Goal: Information Seeking & Learning: Learn about a topic

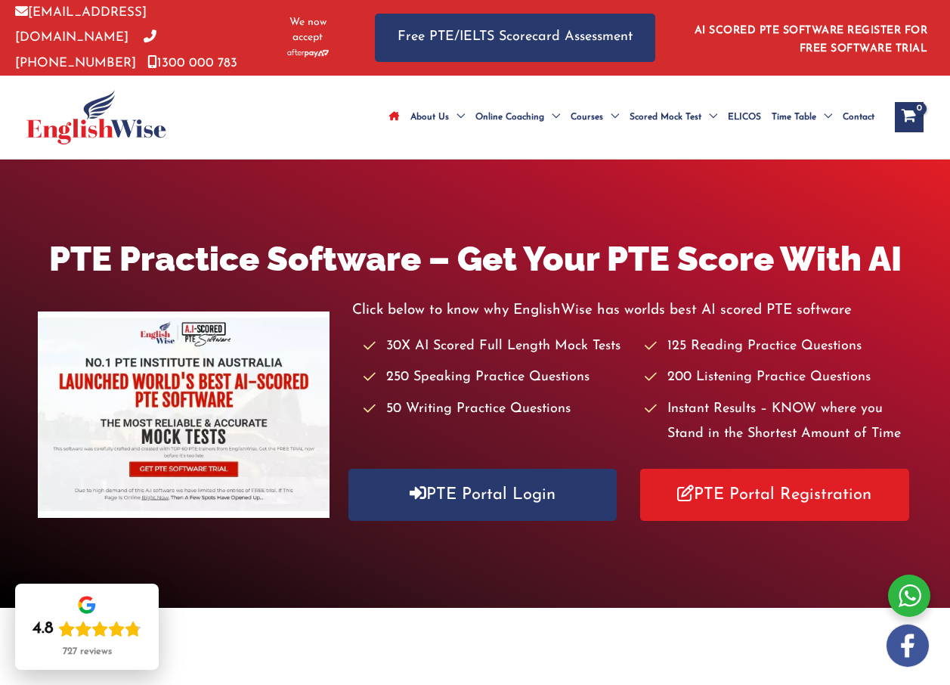
click at [389, 112] on icon "Site Navigation: Main Menu" at bounding box center [394, 116] width 11 height 9
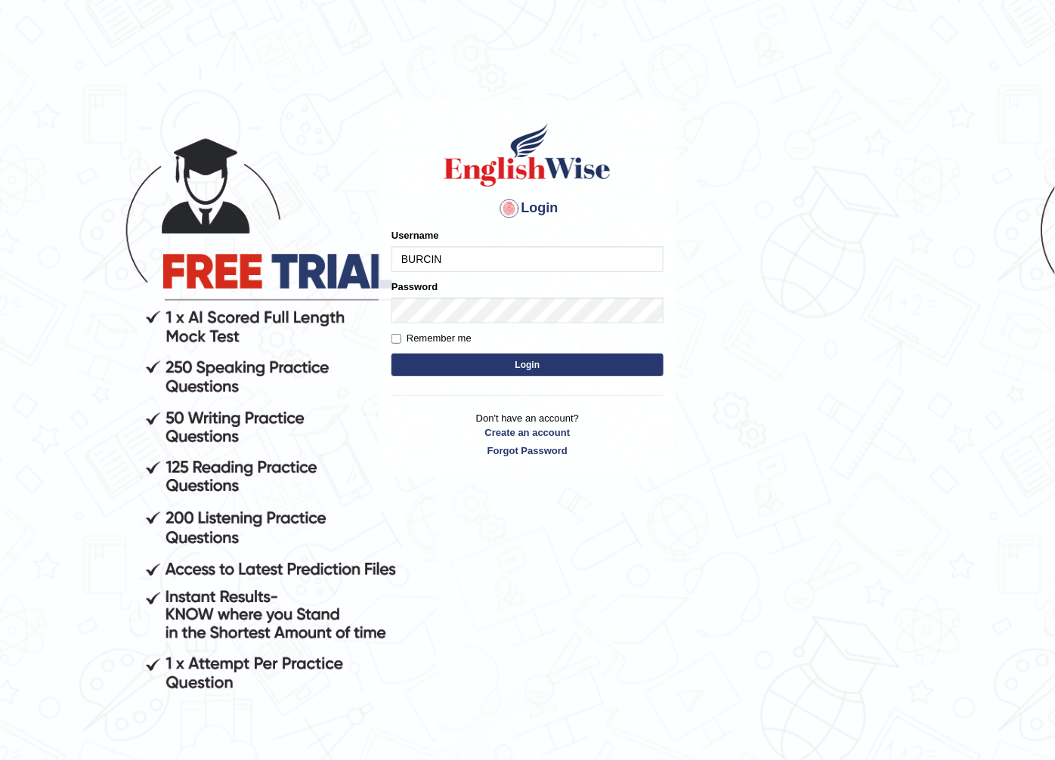
type input "BURCIN"
click at [597, 369] on button "Login" at bounding box center [527, 365] width 272 height 23
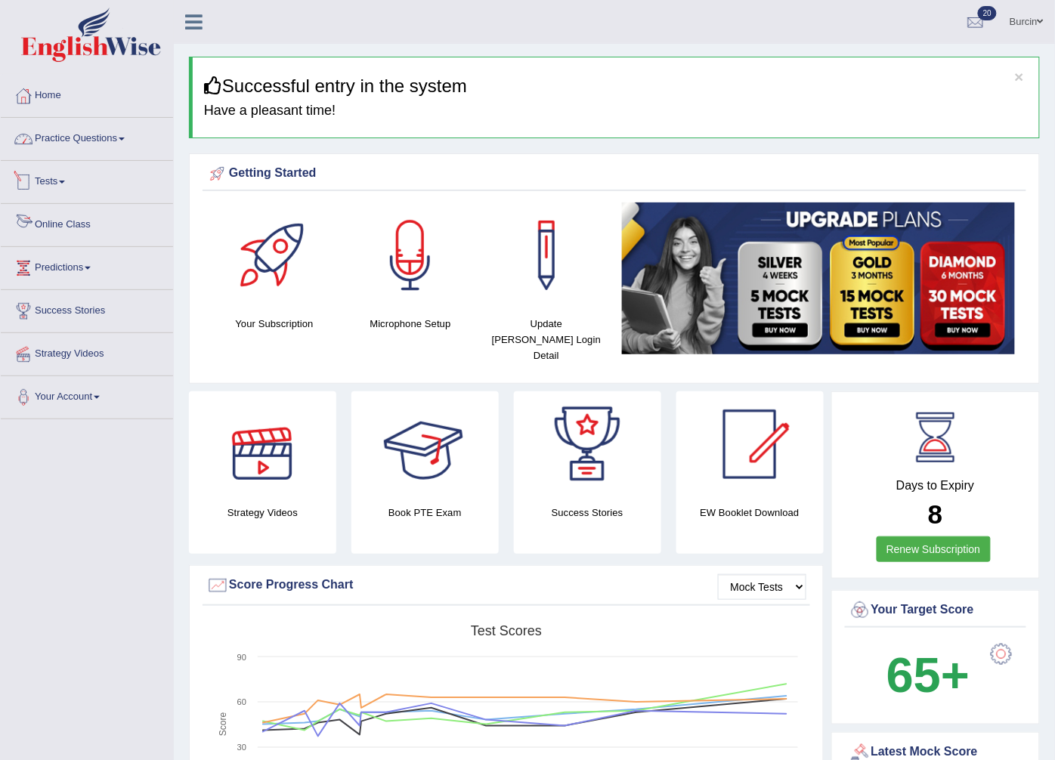
click at [108, 131] on link "Practice Questions" at bounding box center [87, 137] width 172 height 38
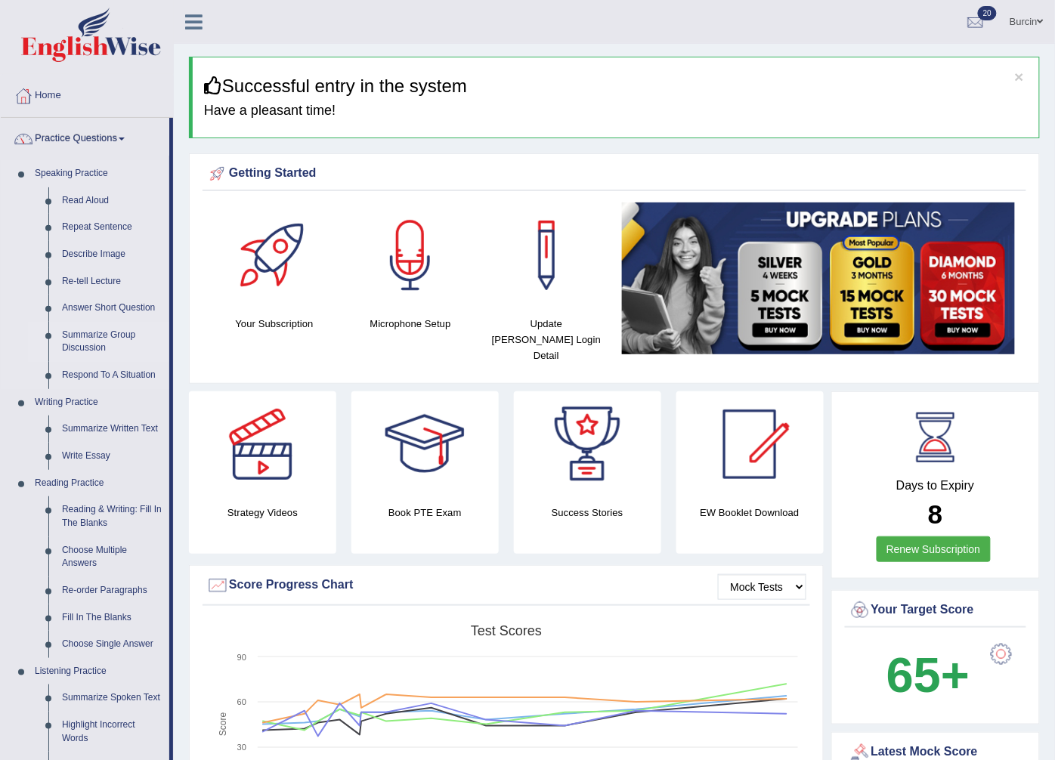
click at [98, 342] on link "Summarize Group Discussion" at bounding box center [112, 342] width 114 height 40
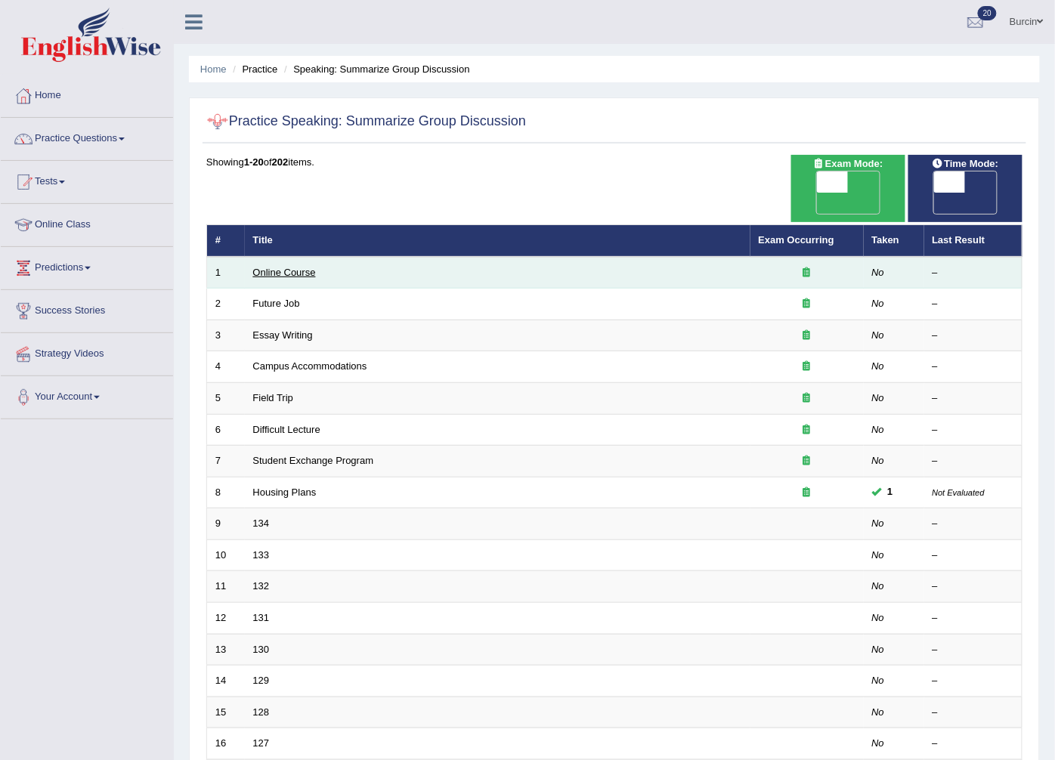
click at [302, 267] on link "Online Course" at bounding box center [284, 272] width 63 height 11
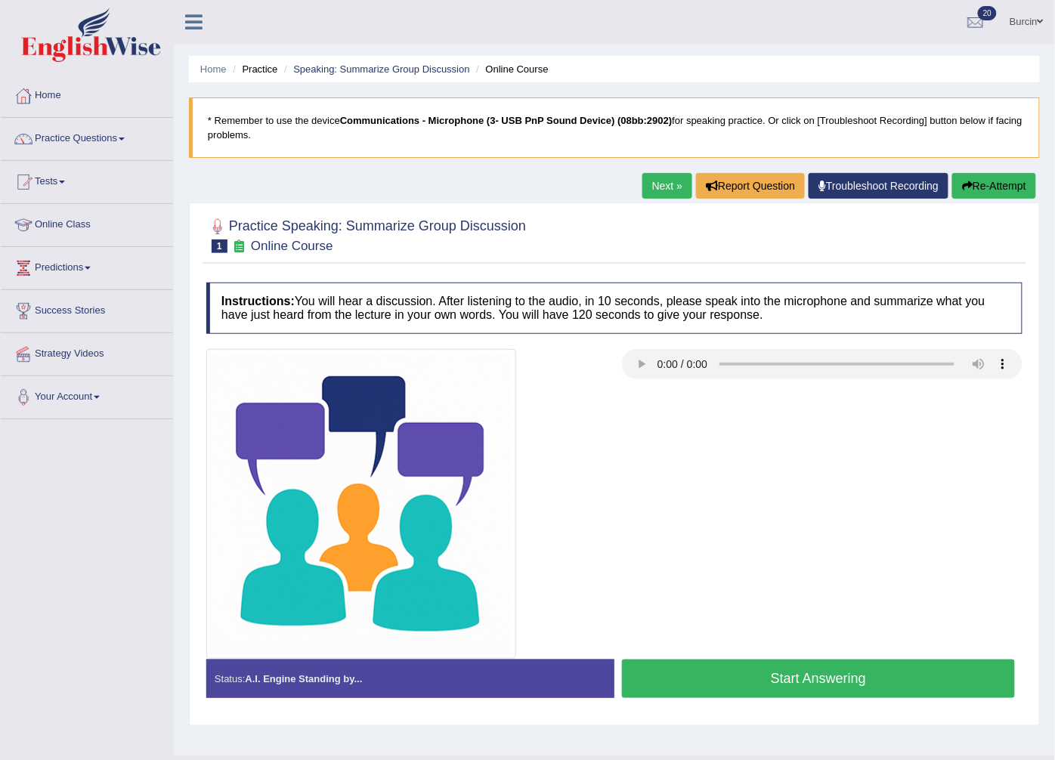
click at [857, 677] on button "Start Answering" at bounding box center [818, 679] width 393 height 39
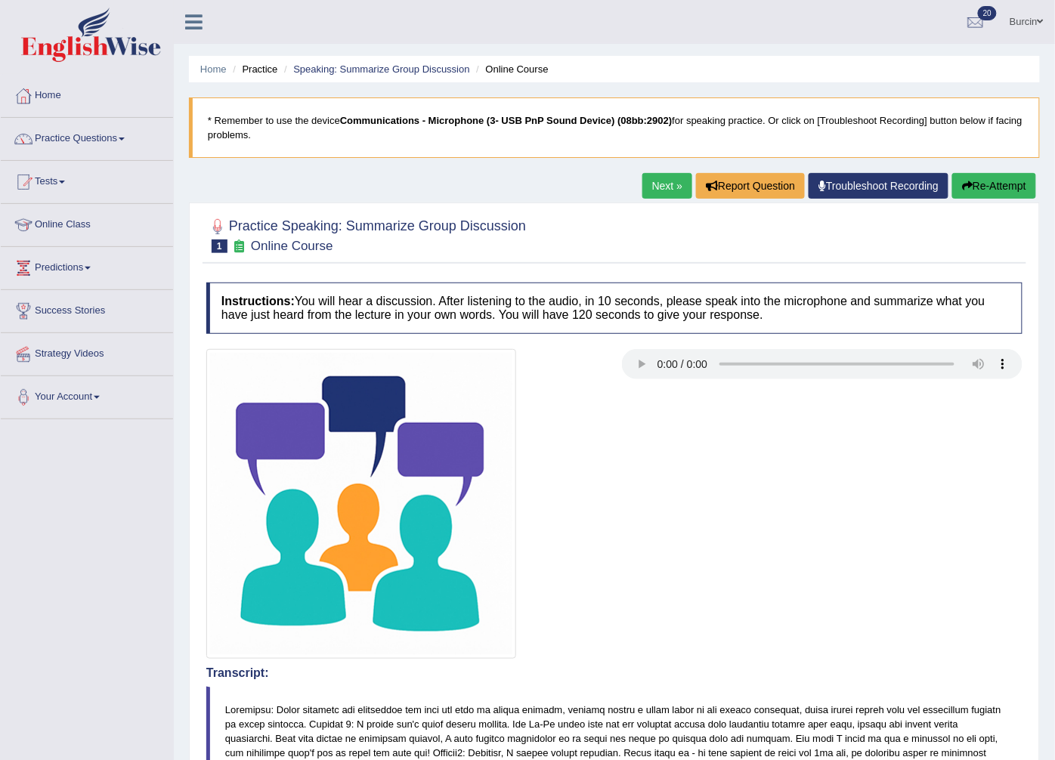
click at [990, 187] on button "Re-Attempt" at bounding box center [994, 186] width 84 height 26
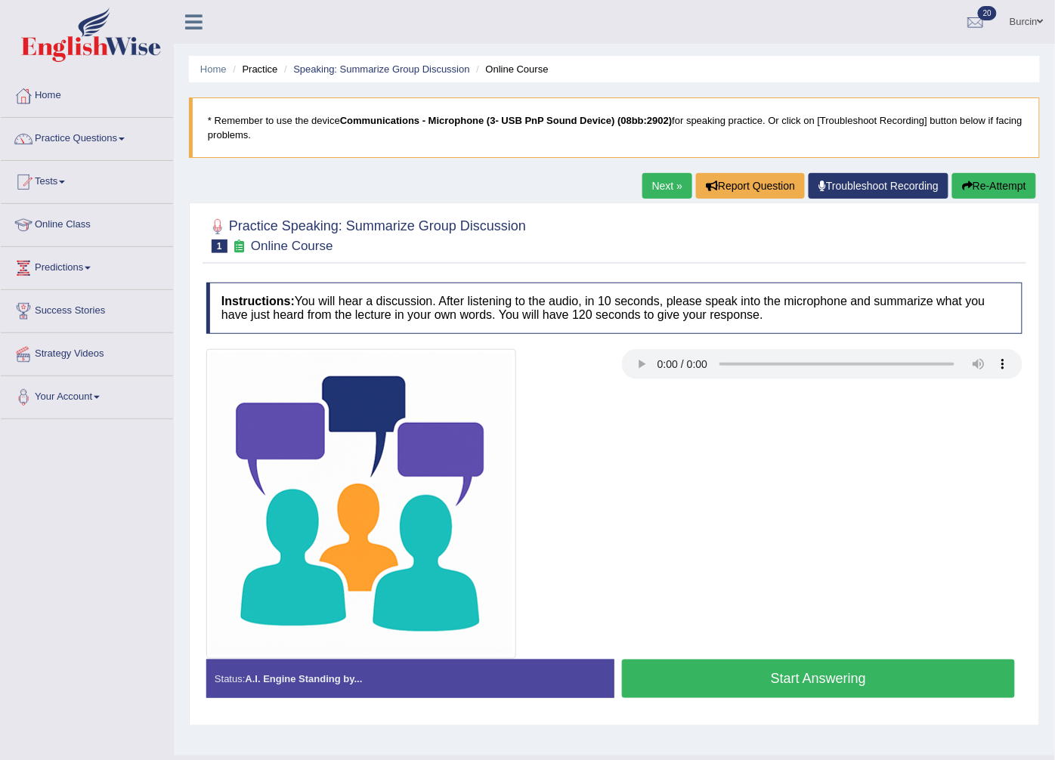
click at [742, 681] on button "Start Answering" at bounding box center [818, 679] width 393 height 39
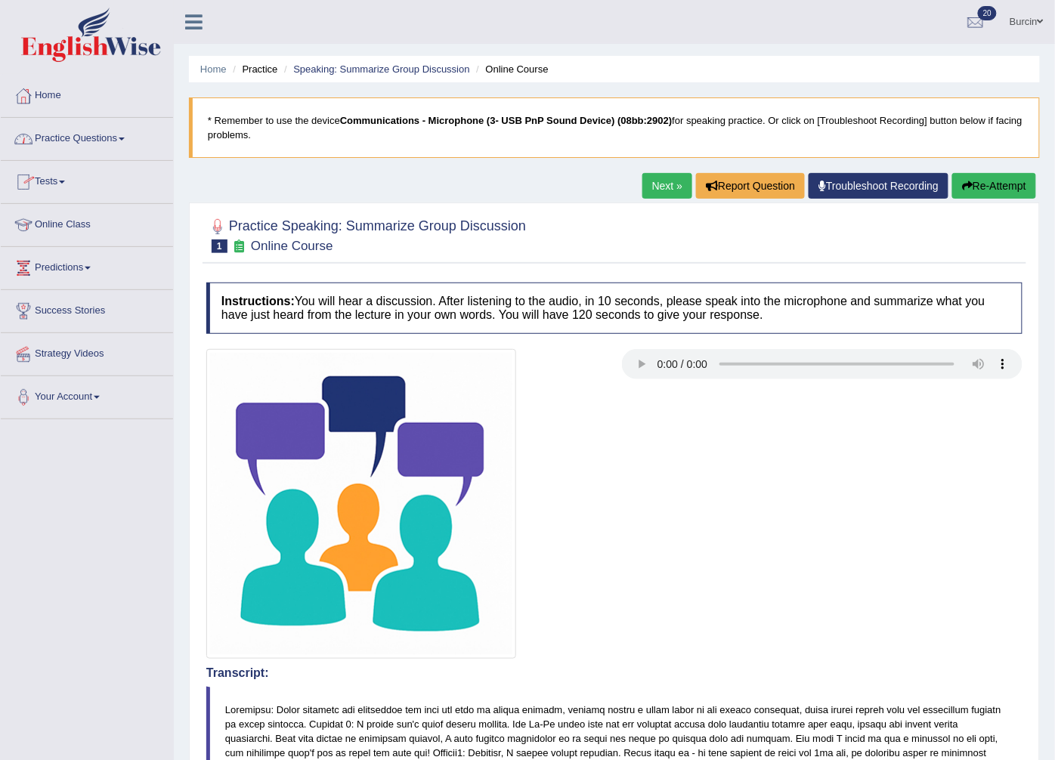
click at [194, 20] on icon at bounding box center [193, 22] width 17 height 20
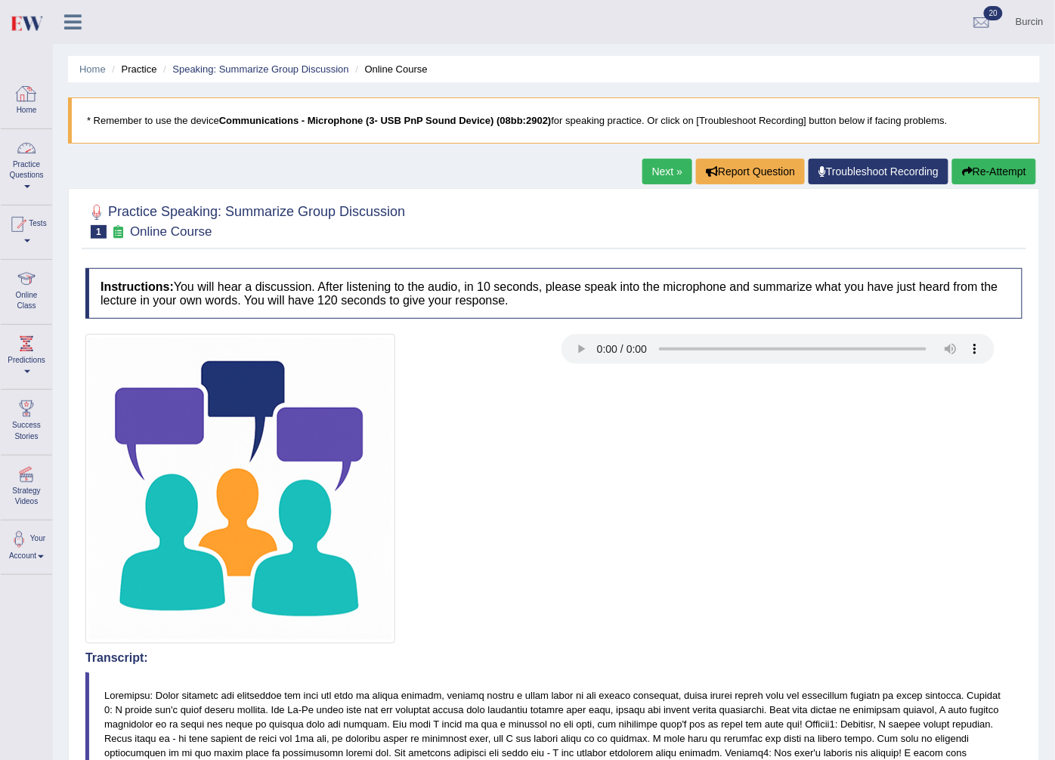
click at [29, 106] on link "Home" at bounding box center [26, 99] width 51 height 49
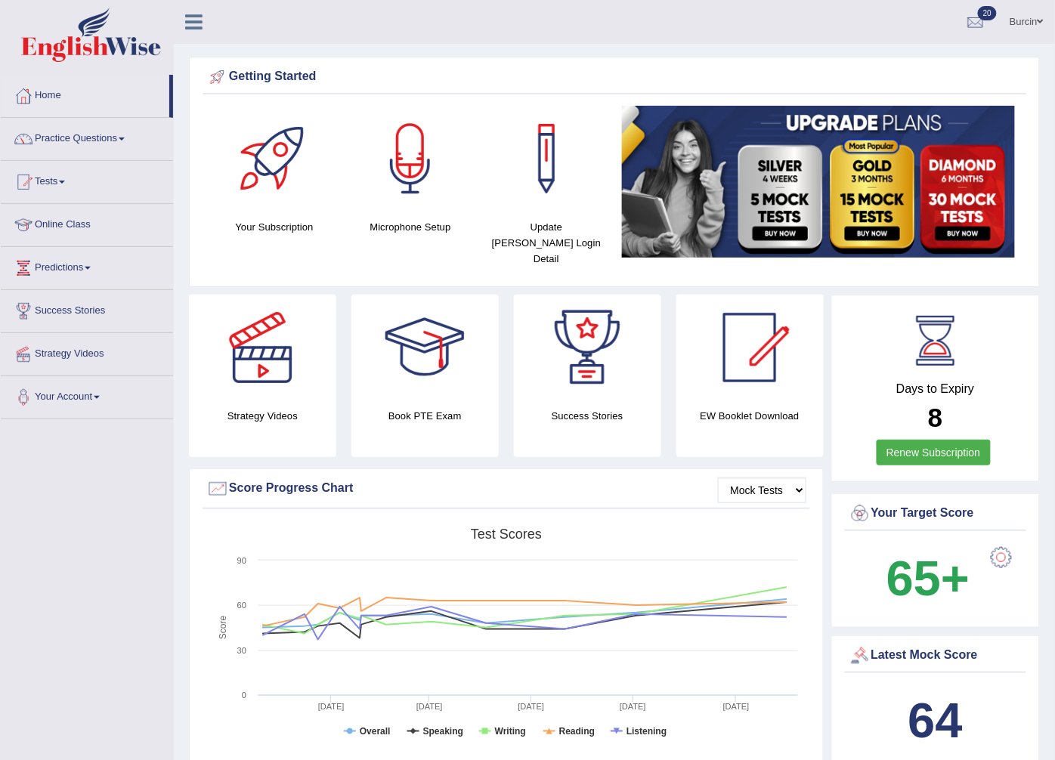
click at [112, 144] on link "Practice Questions" at bounding box center [87, 137] width 172 height 38
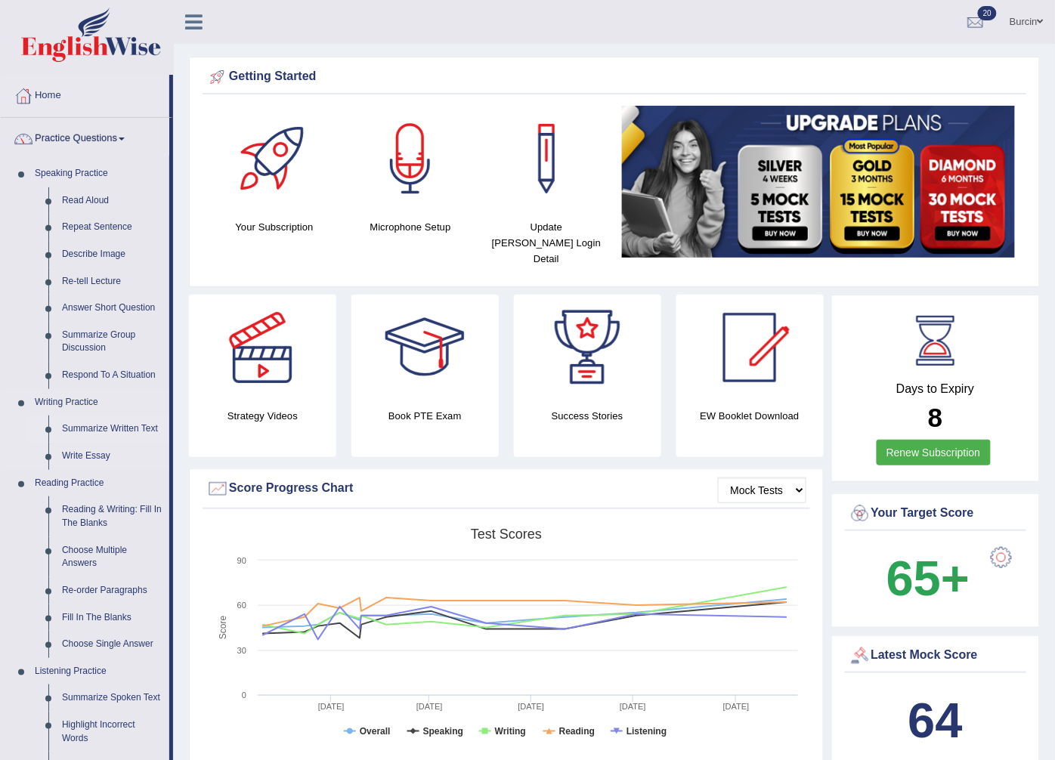
click at [141, 427] on link "Summarize Written Text" at bounding box center [112, 429] width 114 height 27
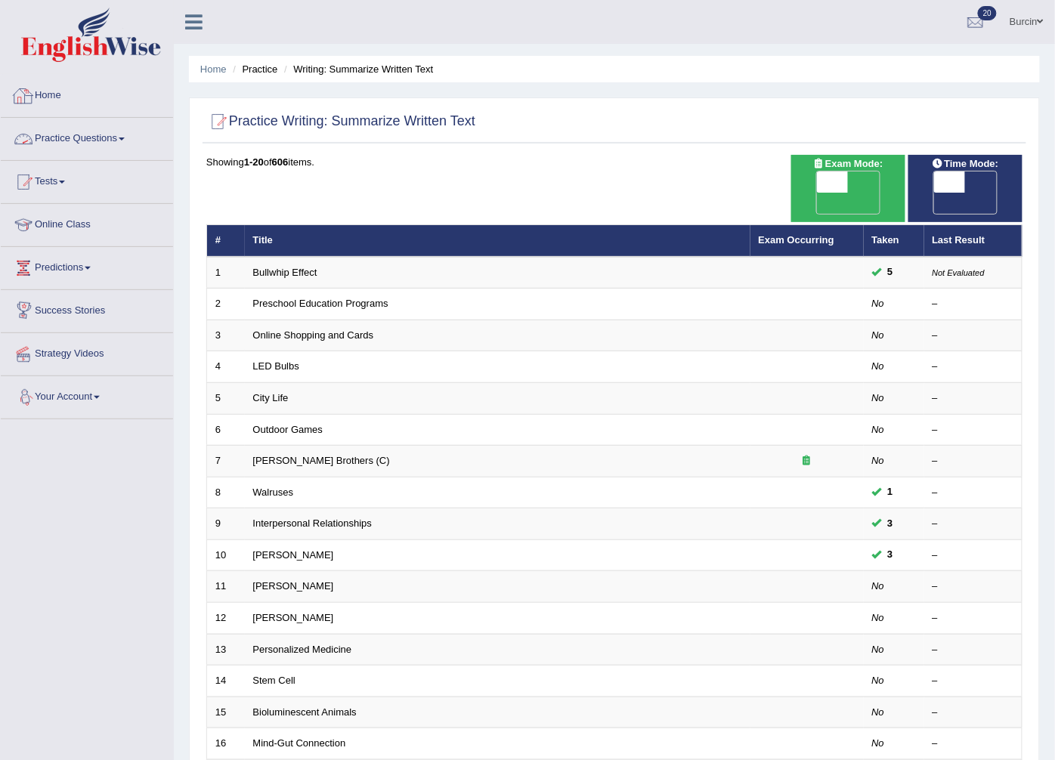
click at [61, 128] on link "Practice Questions" at bounding box center [87, 137] width 172 height 38
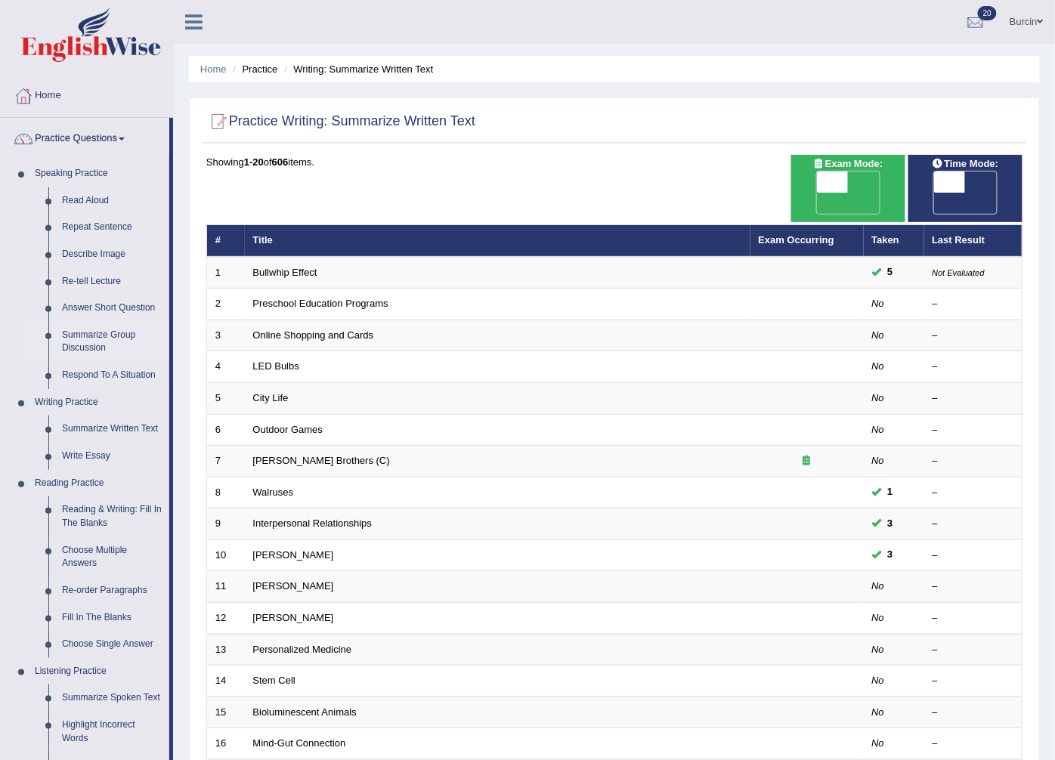
click at [116, 326] on link "Summarize Group Discussion" at bounding box center [112, 342] width 114 height 40
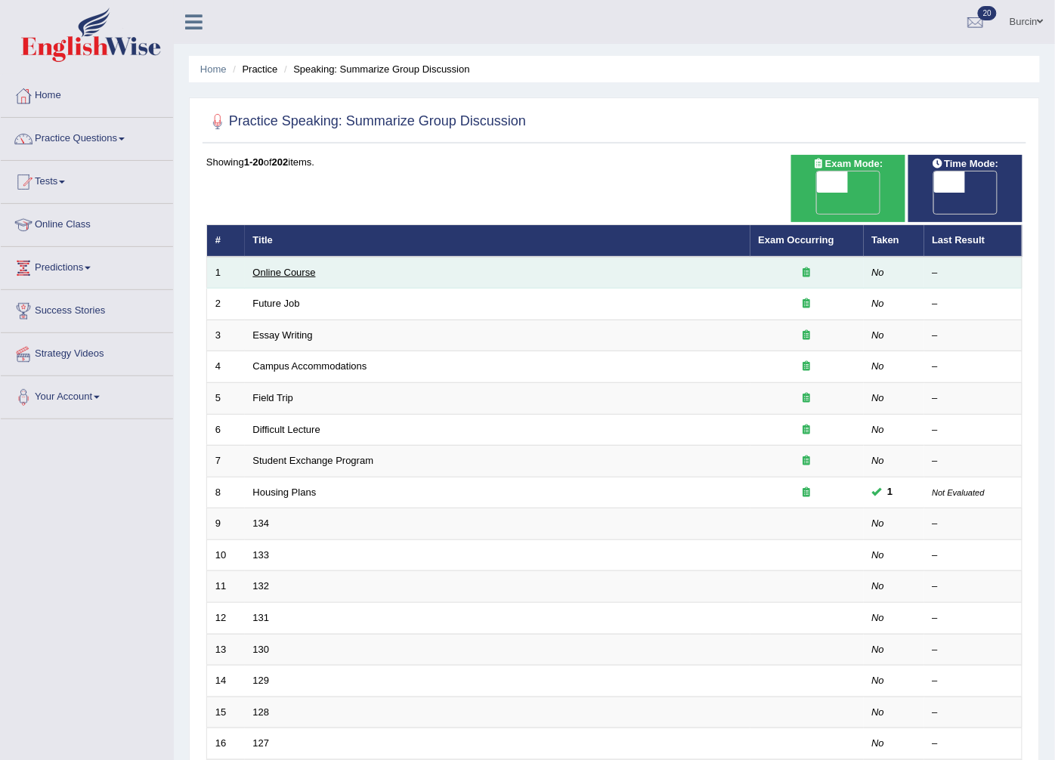
click at [302, 267] on link "Online Course" at bounding box center [284, 272] width 63 height 11
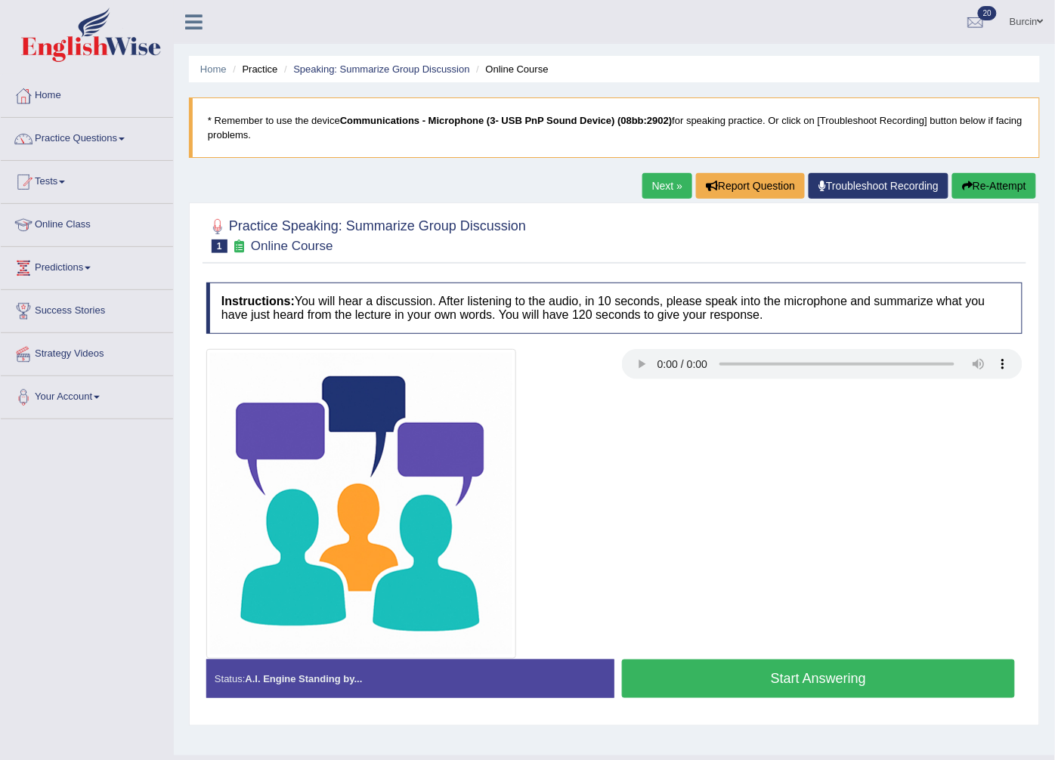
click at [699, 685] on button "Start Answering" at bounding box center [818, 679] width 393 height 39
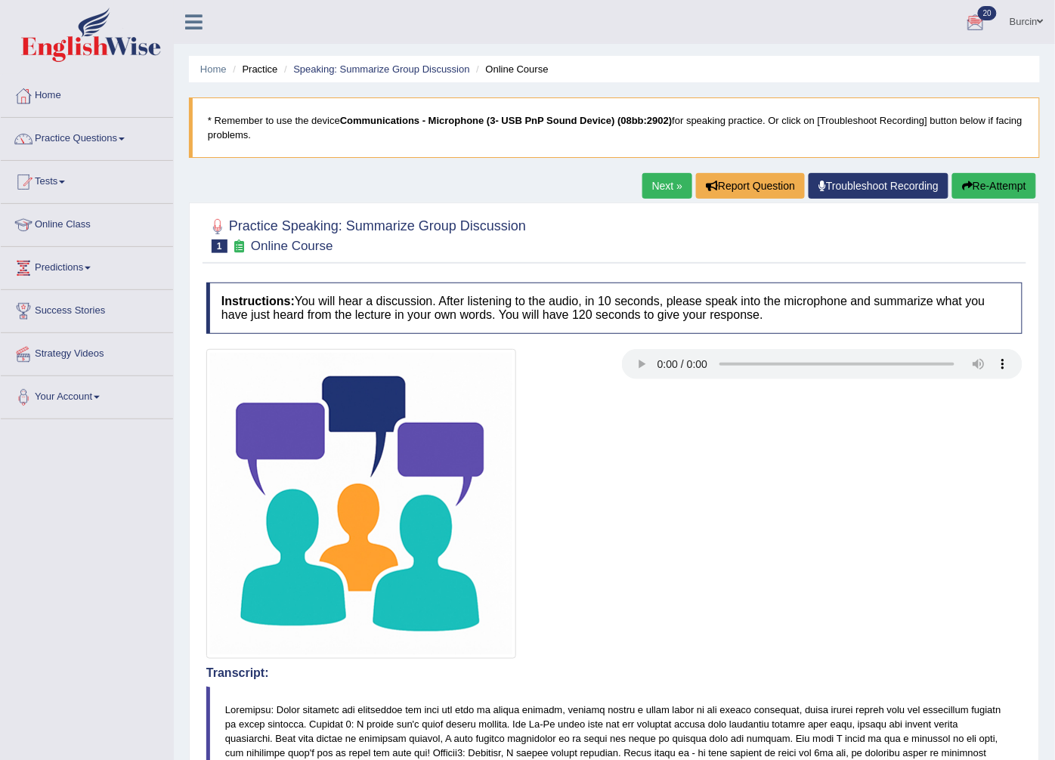
click at [878, 185] on link "Troubleshoot Recording" at bounding box center [878, 186] width 140 height 26
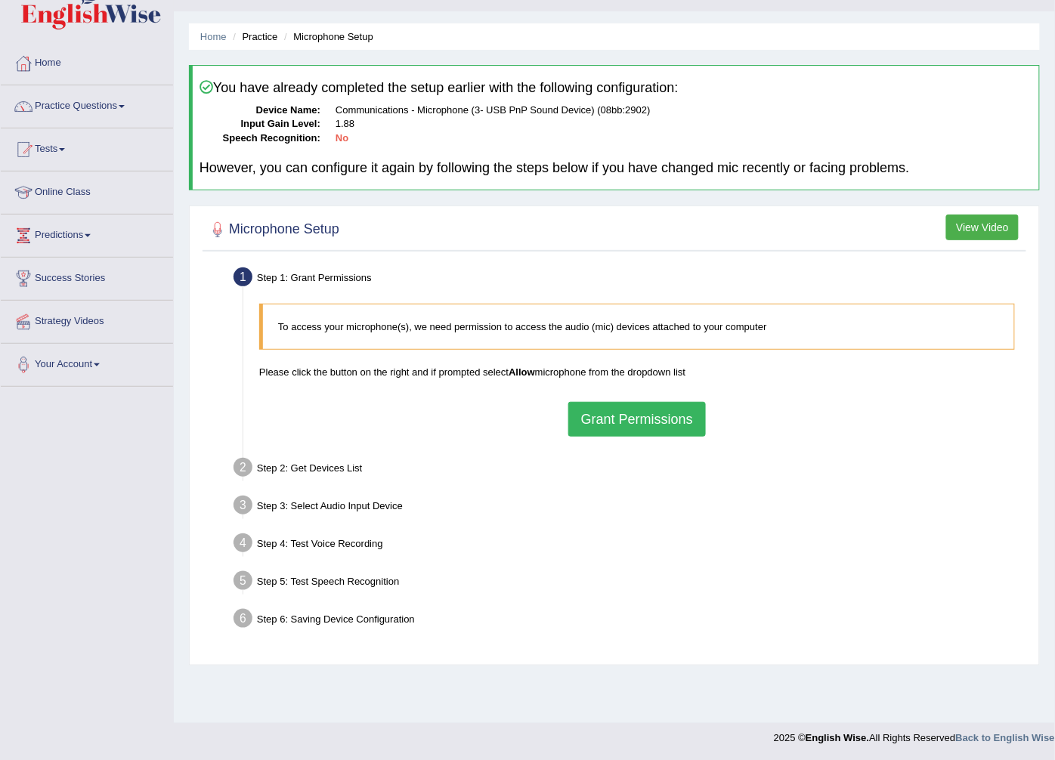
click at [646, 410] on button "Grant Permissions" at bounding box center [637, 419] width 138 height 35
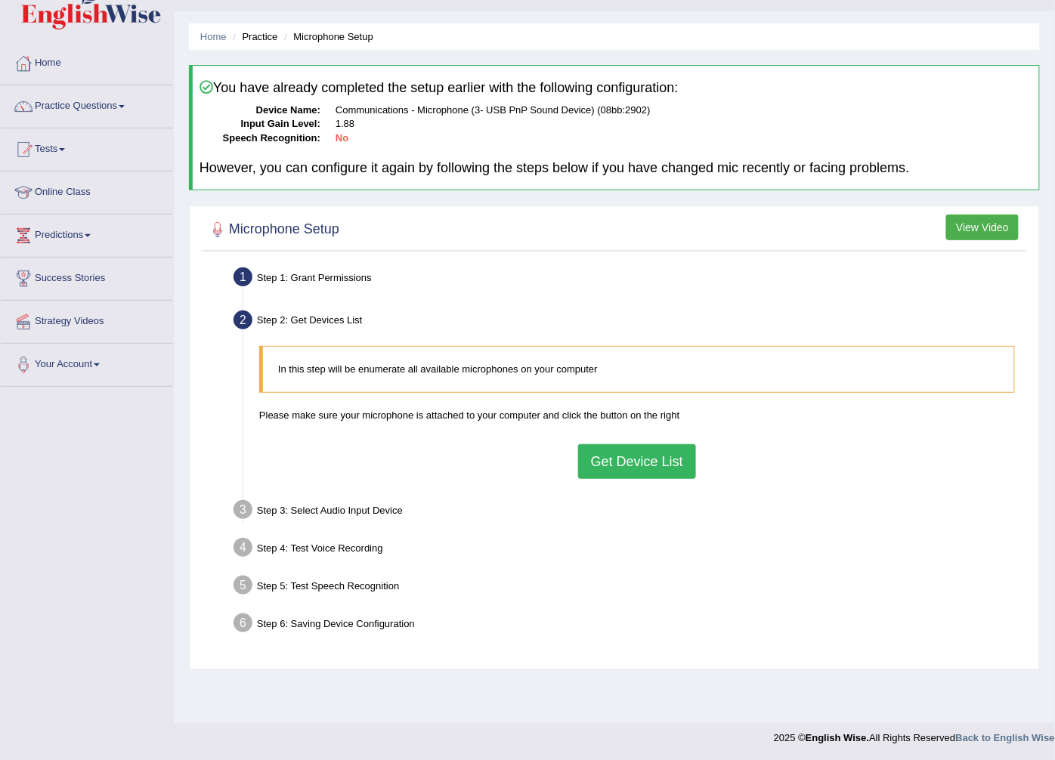
click at [668, 462] on button "Get Device List" at bounding box center [637, 461] width 118 height 35
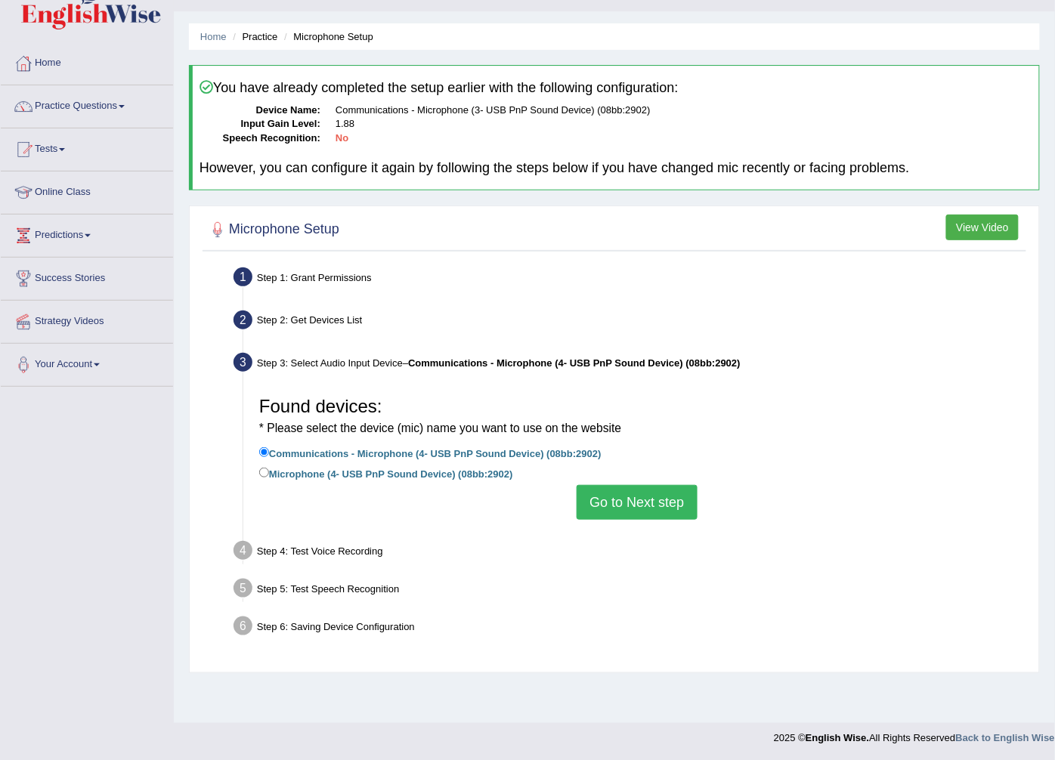
click at [660, 504] on button "Go to Next step" at bounding box center [636, 502] width 120 height 35
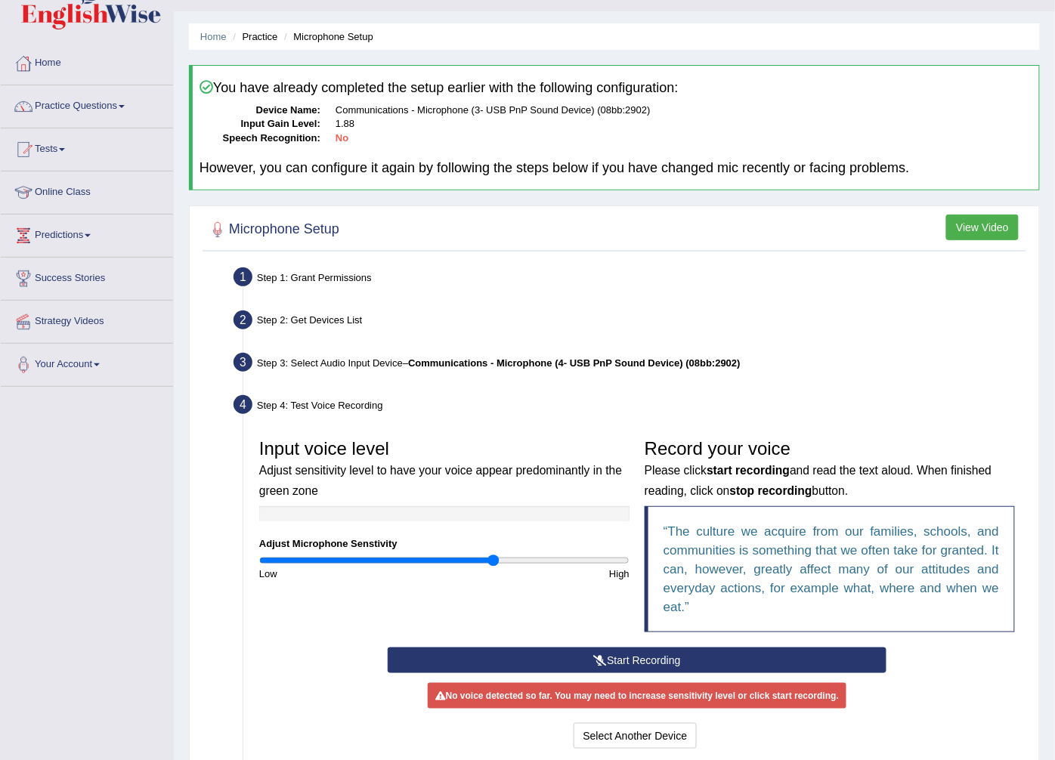
click at [492, 563] on input "range" at bounding box center [444, 561] width 370 height 12
click at [450, 567] on div "High" at bounding box center [540, 574] width 193 height 14
click at [457, 563] on input "range" at bounding box center [444, 561] width 370 height 12
click at [497, 655] on button "Start Recording" at bounding box center [637, 660] width 499 height 26
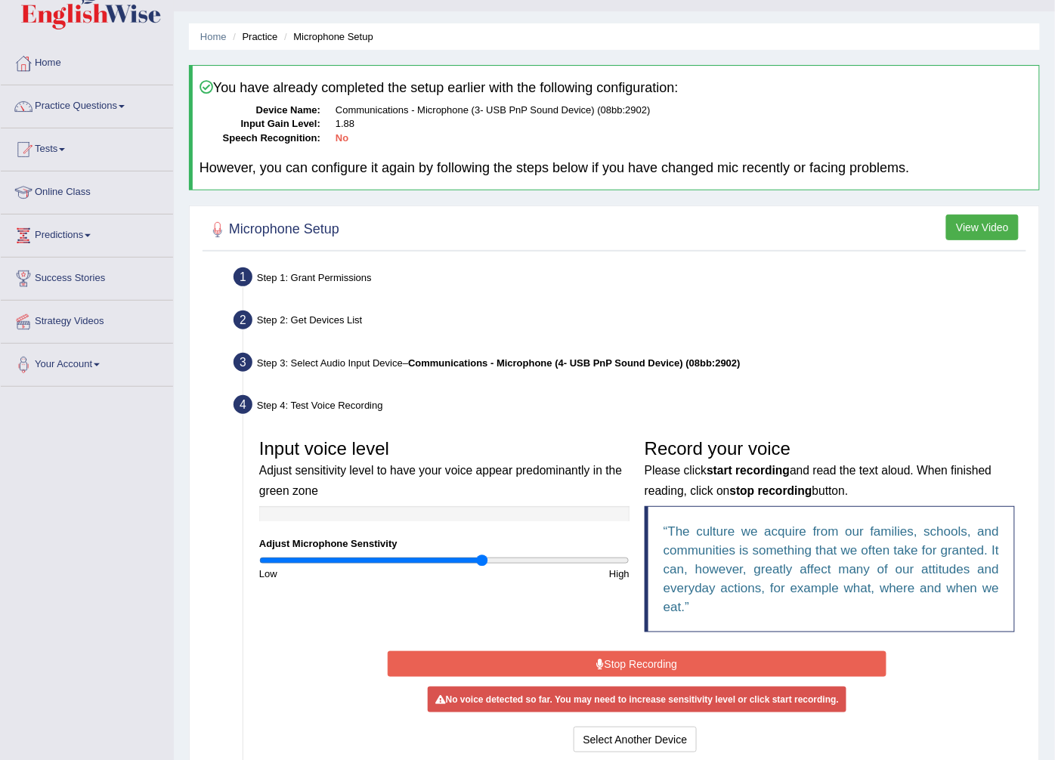
drag, startPoint x: 481, startPoint y: 557, endPoint x: 465, endPoint y: 558, distance: 15.9
click at [481, 557] on input "range" at bounding box center [444, 561] width 370 height 12
type input "0.72"
click at [390, 555] on input "range" at bounding box center [444, 561] width 370 height 12
drag, startPoint x: 487, startPoint y: 570, endPoint x: 533, endPoint y: 549, distance: 49.7
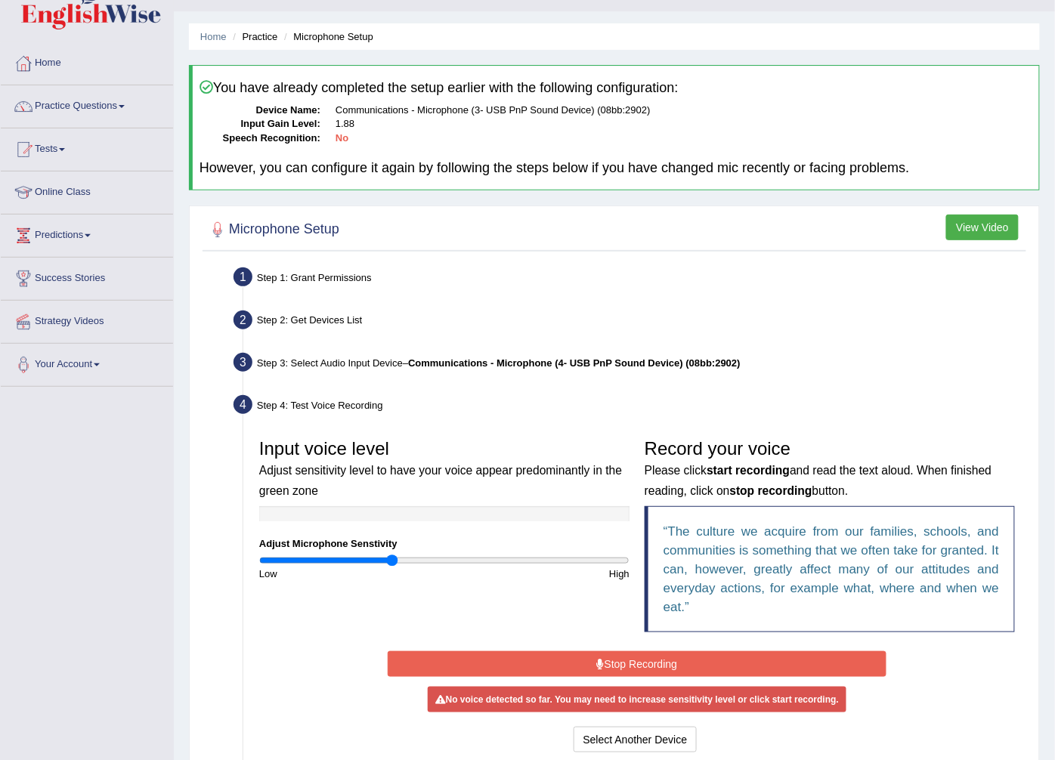
click at [491, 569] on div "High" at bounding box center [540, 574] width 193 height 14
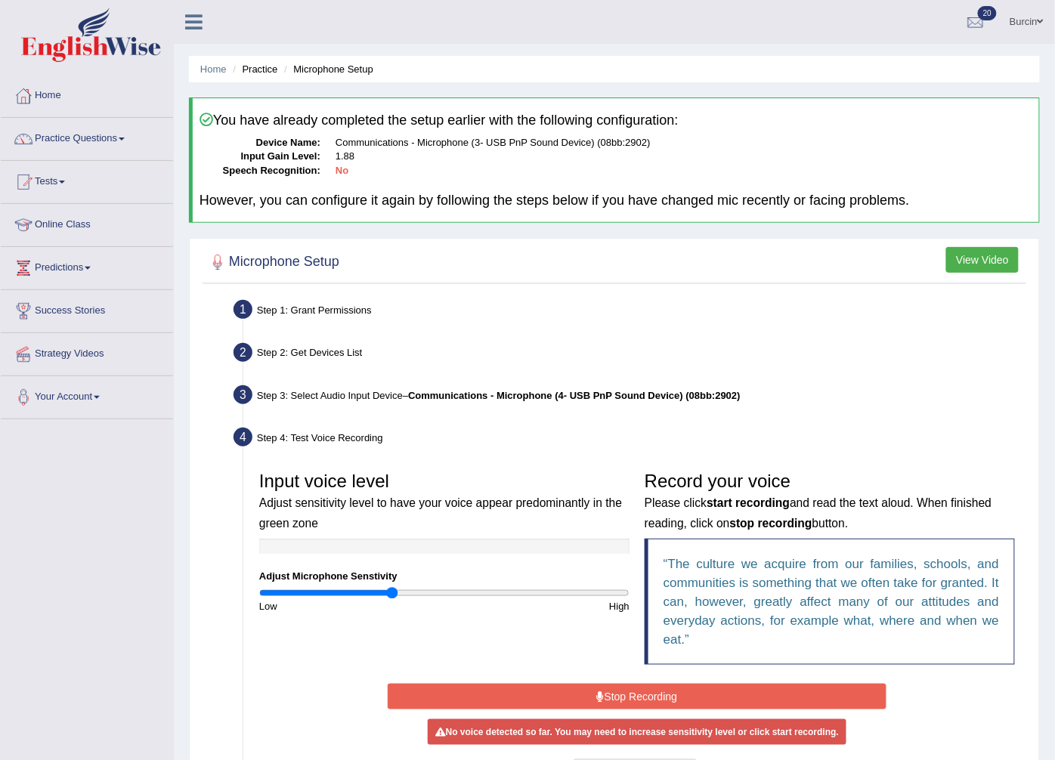
scroll to position [193, 0]
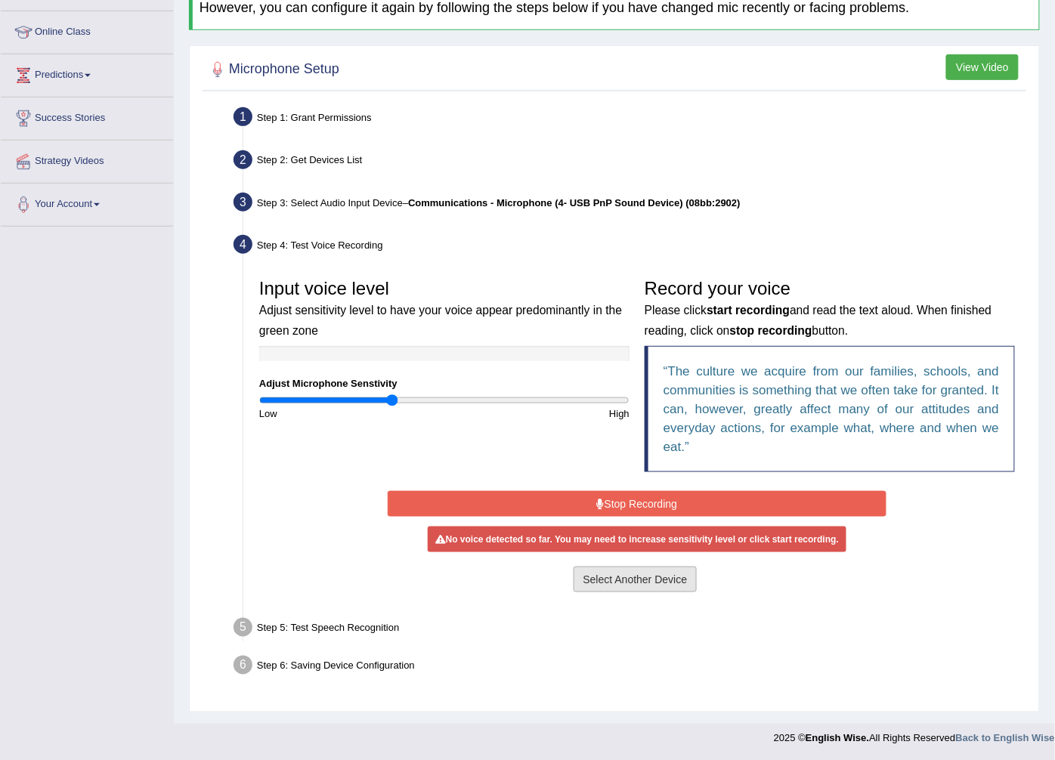
click at [654, 577] on button "Select Another Device" at bounding box center [635, 580] width 124 height 26
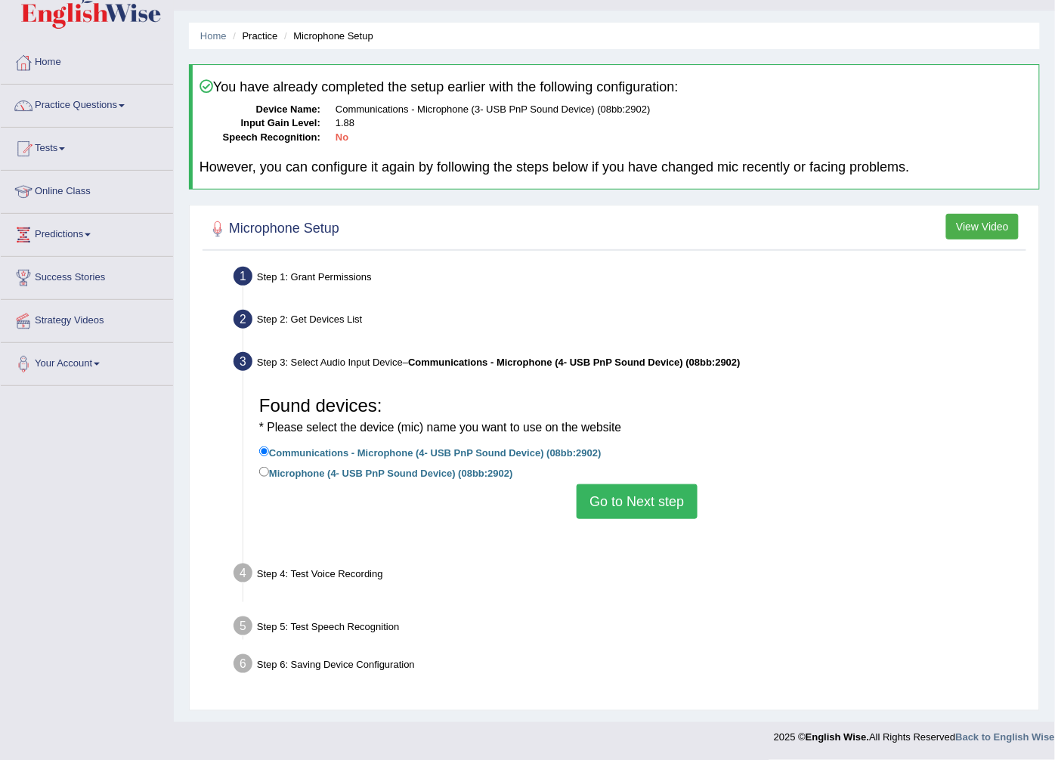
scroll to position [32, 0]
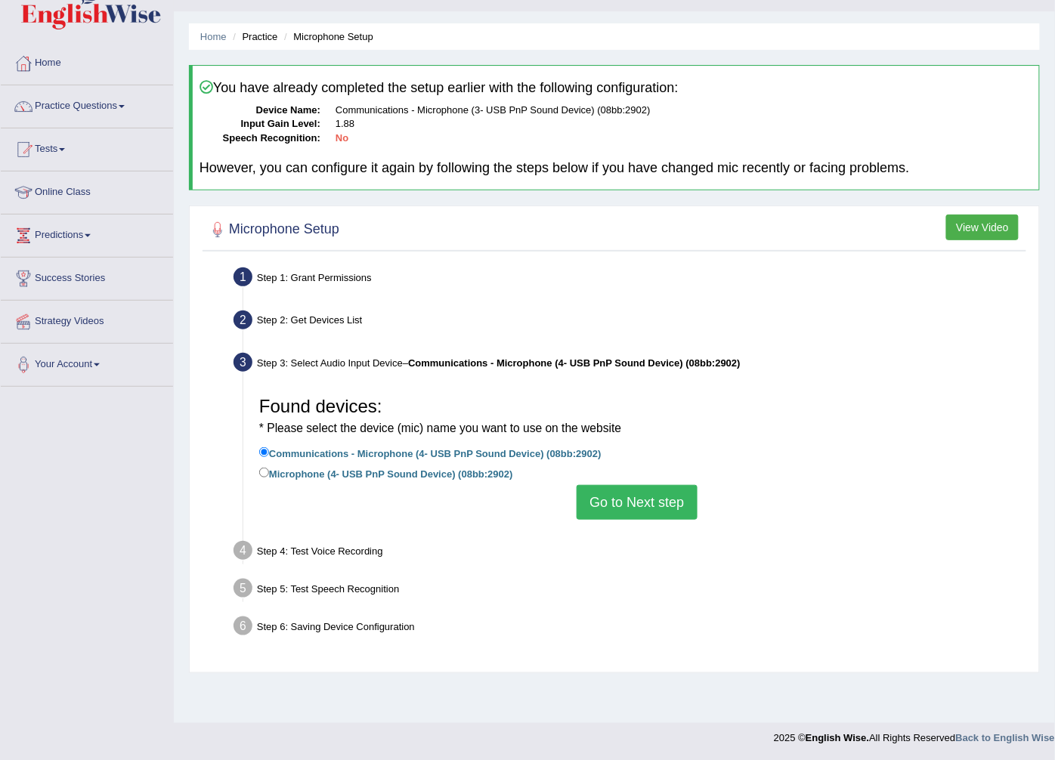
click at [420, 478] on label "Microphone (4- USB PnP Sound Device) (08bb:2902)" at bounding box center [386, 473] width 254 height 17
click at [269, 478] on input "Microphone (4- USB PnP Sound Device) (08bb:2902)" at bounding box center [264, 473] width 10 height 10
radio input "true"
click at [657, 501] on button "Go to Next step" at bounding box center [636, 502] width 120 height 35
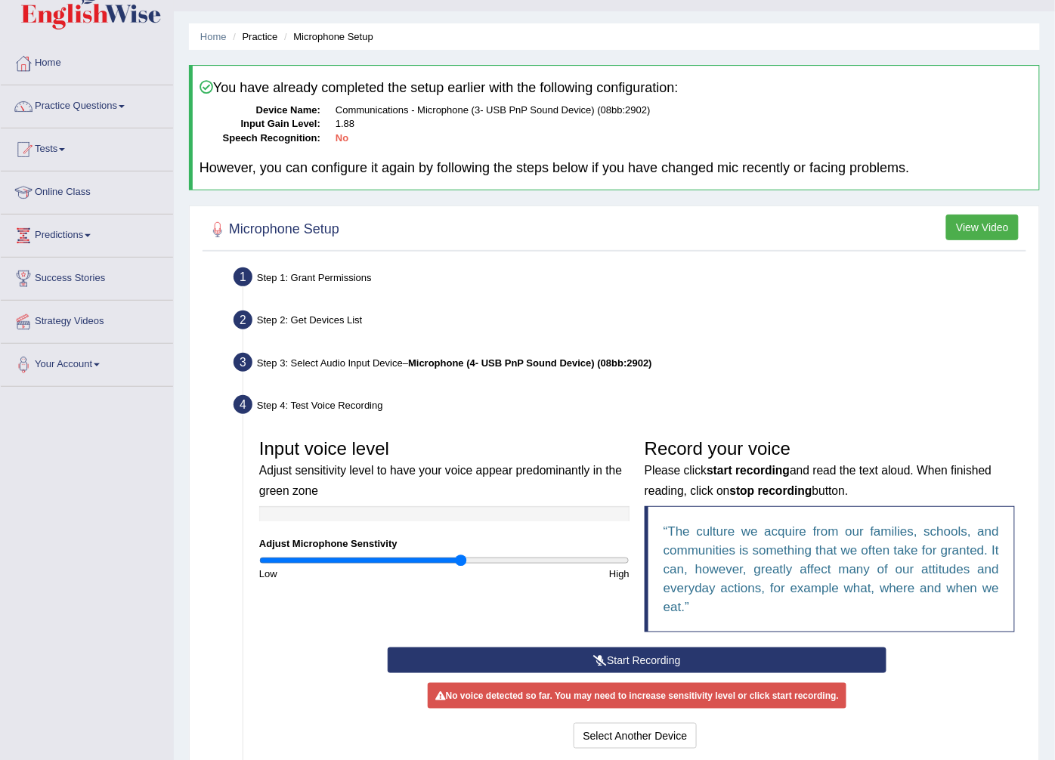
click at [459, 564] on input "range" at bounding box center [444, 561] width 370 height 12
click at [514, 660] on button "Start Recording" at bounding box center [637, 660] width 499 height 26
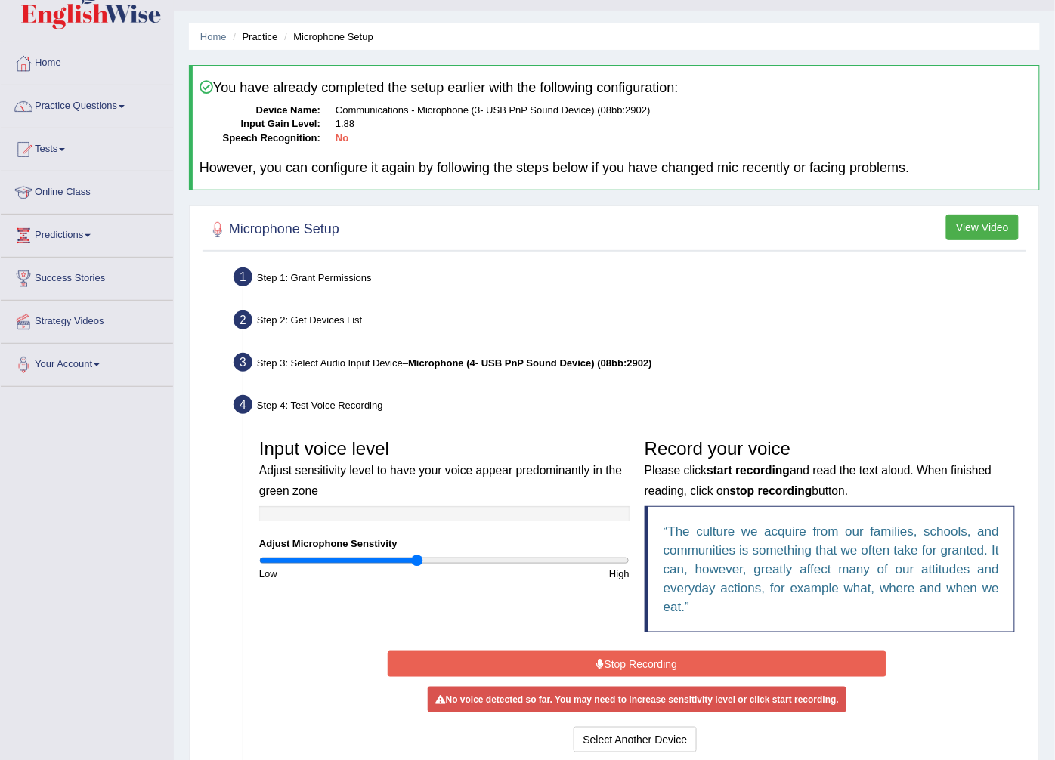
click at [416, 555] on input "range" at bounding box center [444, 561] width 370 height 12
click at [499, 567] on div "High" at bounding box center [540, 574] width 193 height 14
type input "1.54"
click at [541, 563] on input "range" at bounding box center [444, 561] width 370 height 12
click at [583, 570] on div "High" at bounding box center [540, 574] width 193 height 14
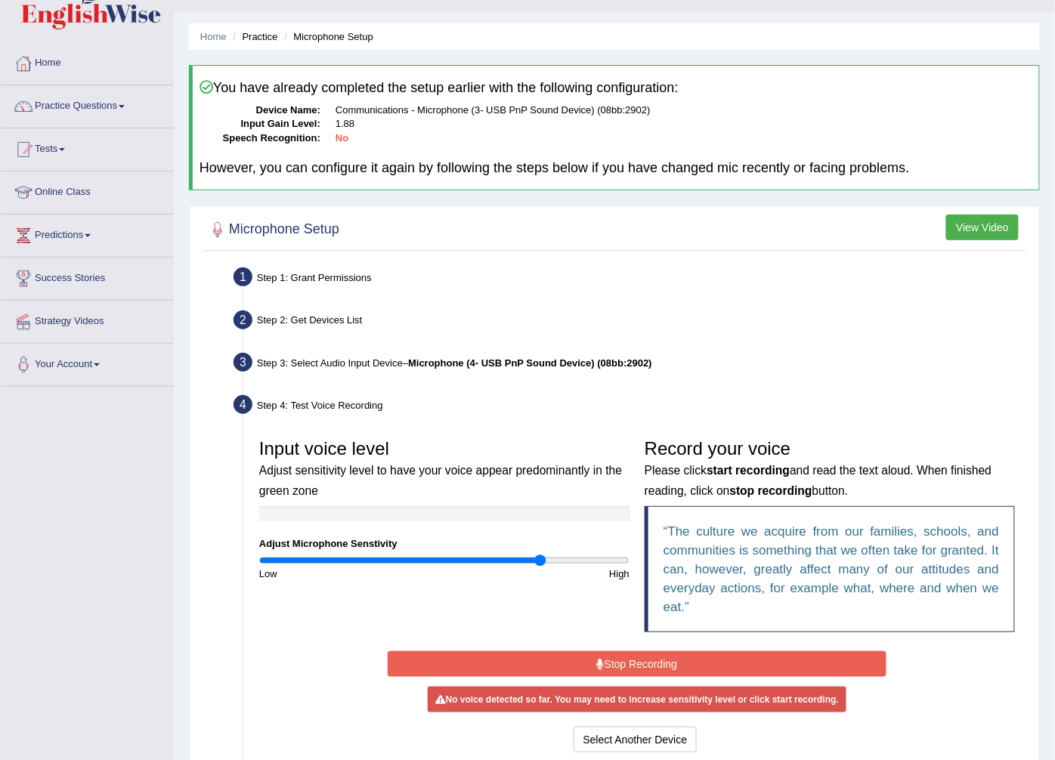
click at [599, 547] on div "Input voice level Adjust sensitivity level to have your voice appear predominan…" at bounding box center [444, 506] width 385 height 150
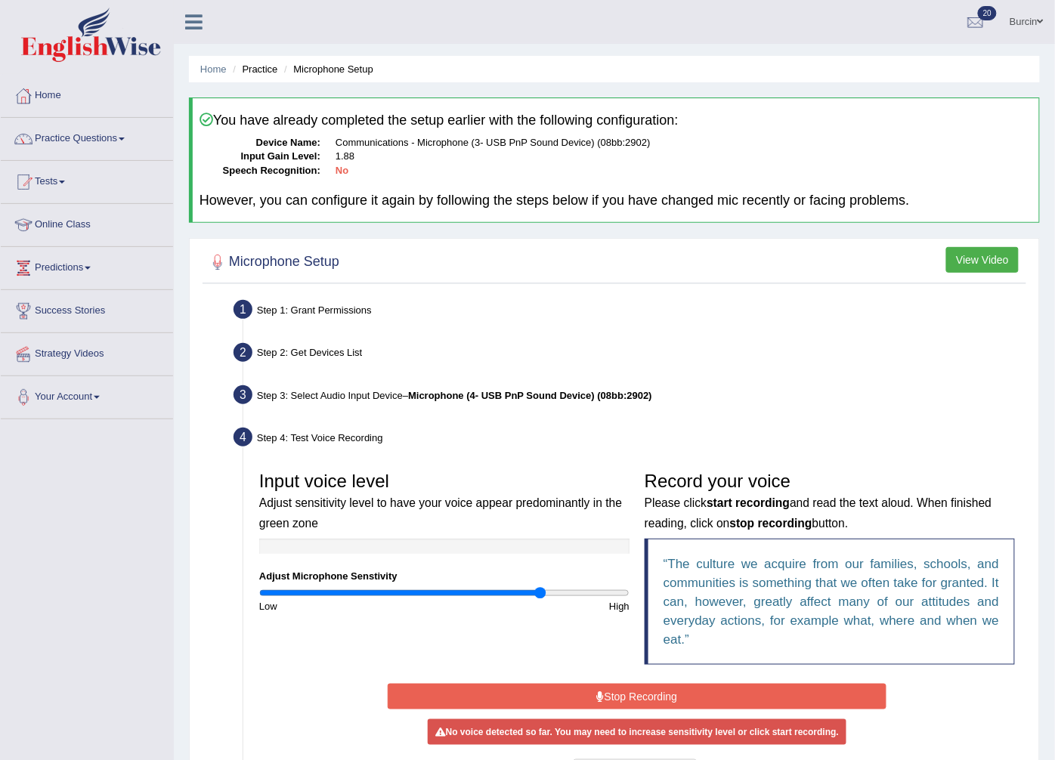
click at [1020, 18] on link "Burcin" at bounding box center [1026, 19] width 57 height 39
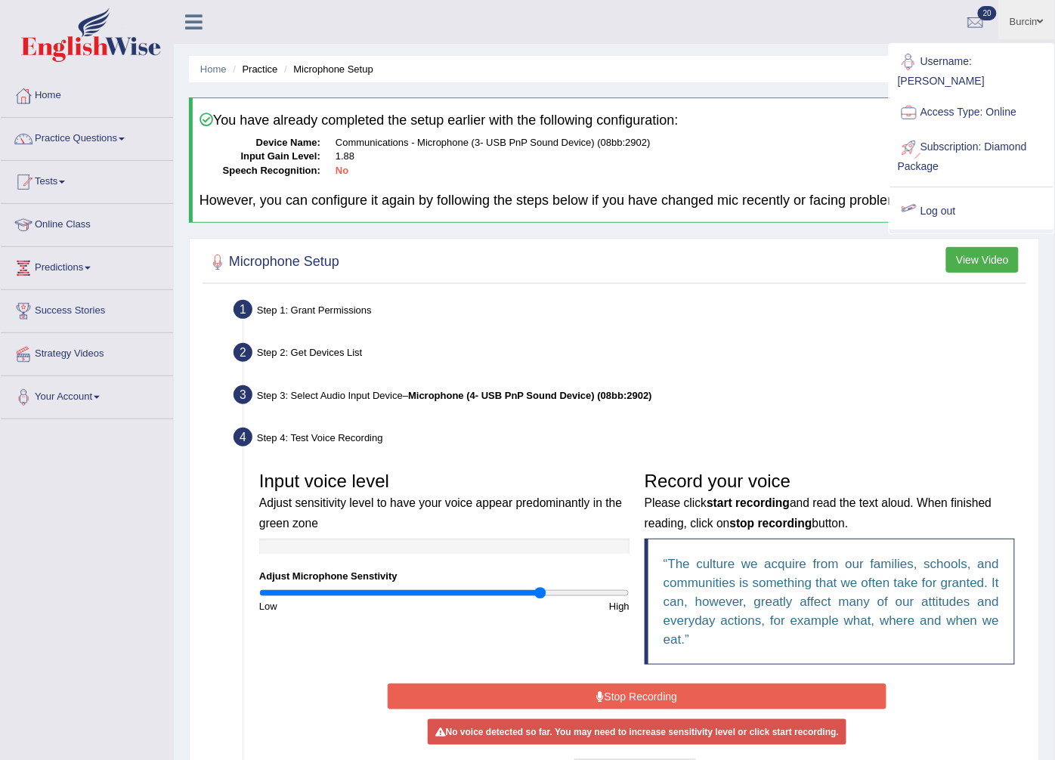
click at [941, 199] on link "Log out" at bounding box center [971, 211] width 163 height 35
